Goal: Find specific page/section

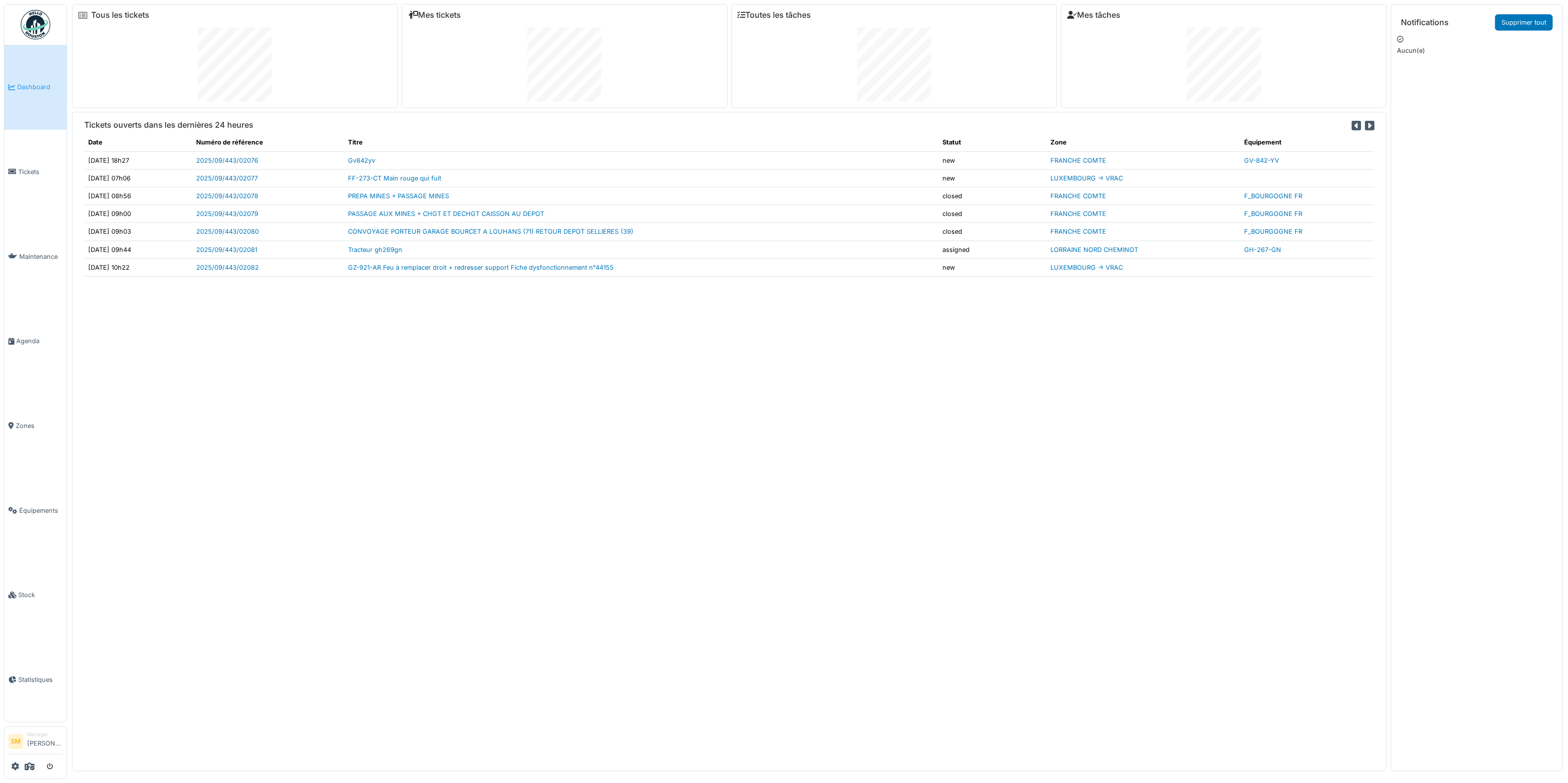
click at [27, 23] on img at bounding box center [35, 24] width 30 height 30
click at [402, 250] on link "Tracteur gh269gn" at bounding box center [375, 250] width 54 height 7
click at [1139, 587] on div "Tickets ouverts dans les dernières 24 heures Date Numéro de référence Titre Sta…" at bounding box center [729, 441] width 1315 height 659
